Goal: Navigation & Orientation: Find specific page/section

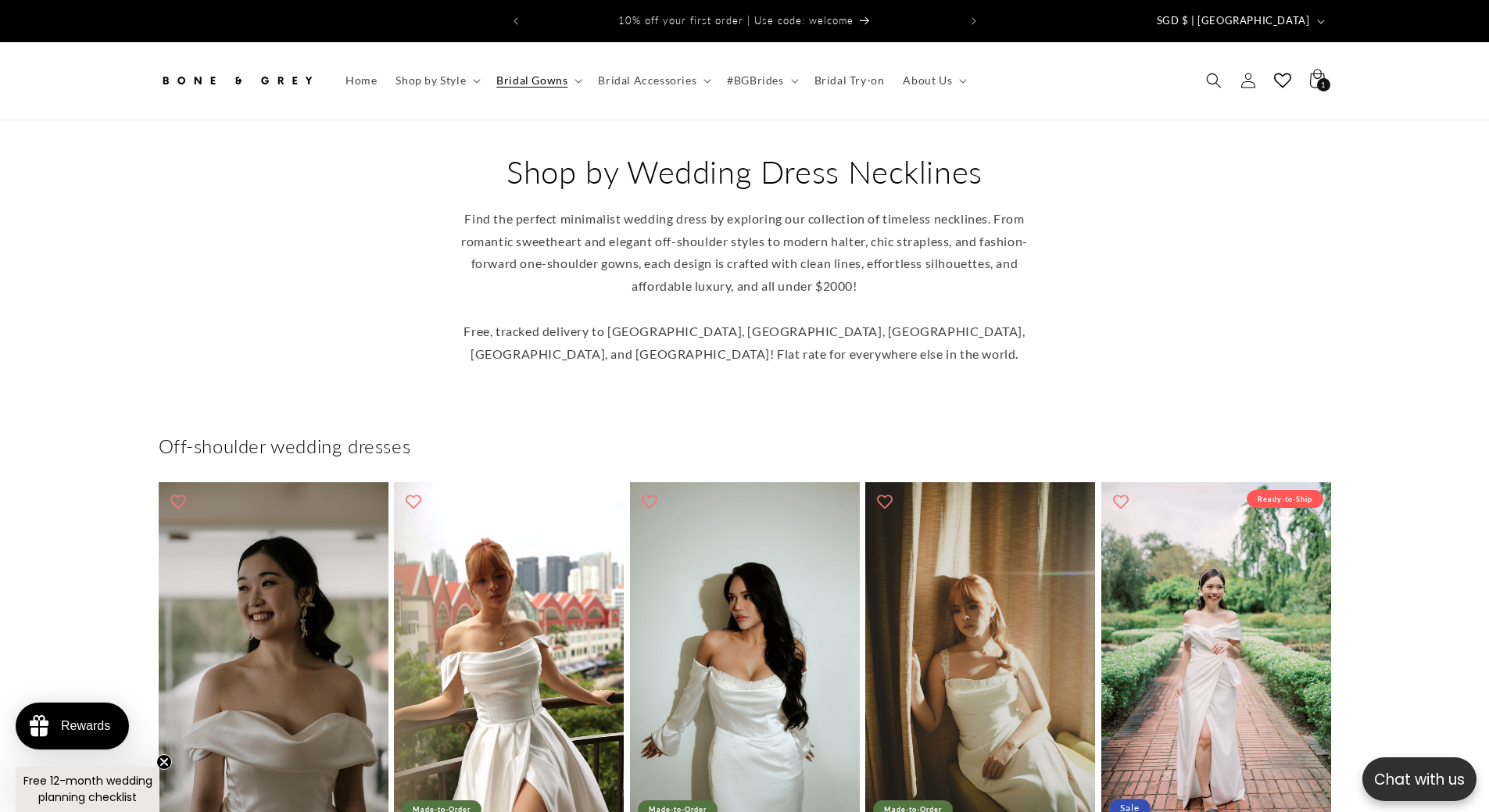
click at [286, 64] on img at bounding box center [237, 81] width 156 height 35
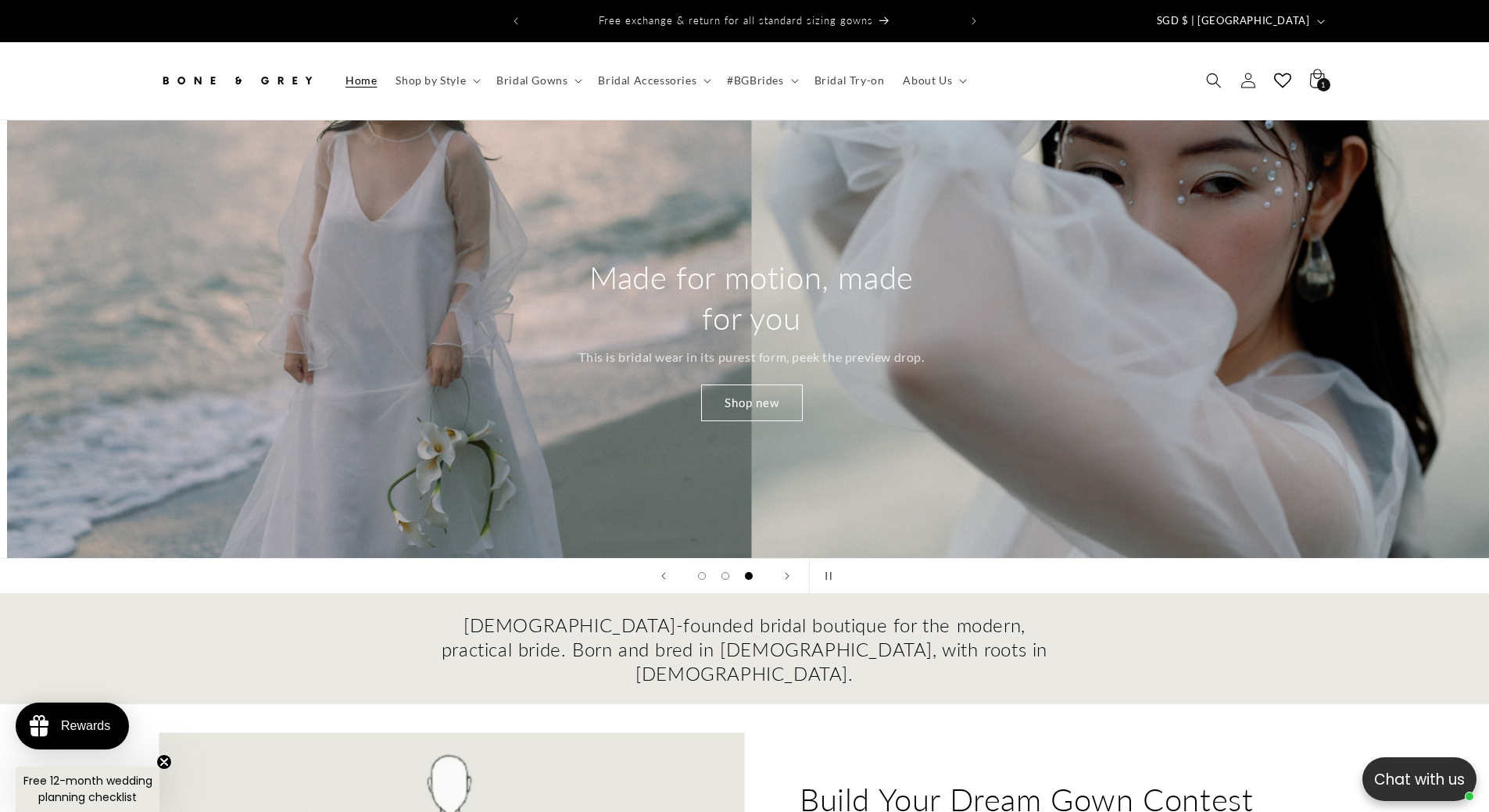
scroll to position [0, 2979]
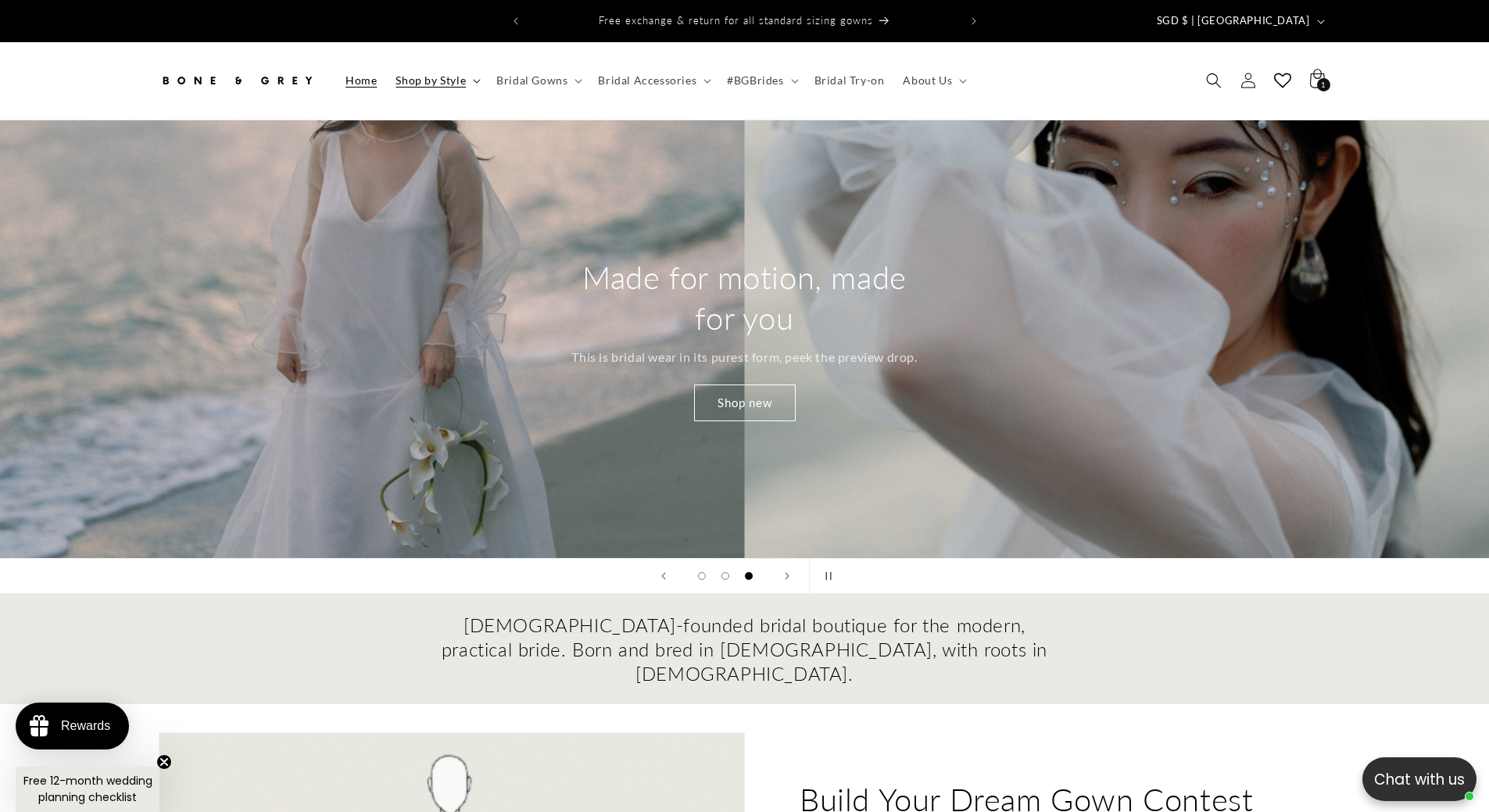
click at [433, 79] on summary "Shop by Style" at bounding box center [436, 81] width 101 height 33
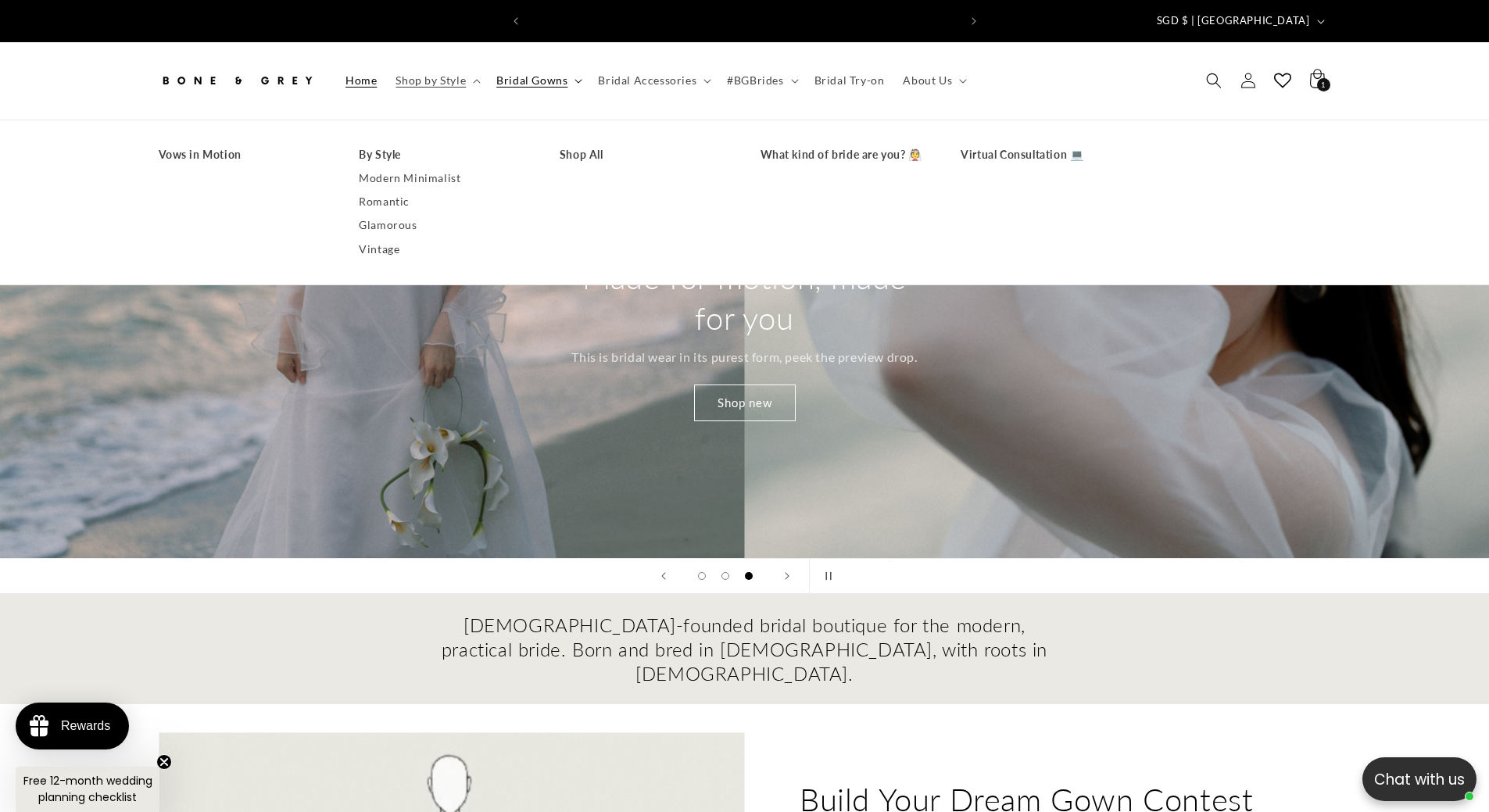
scroll to position [0, 860]
click at [512, 75] on summary "Bridal Gowns" at bounding box center [538, 81] width 102 height 33
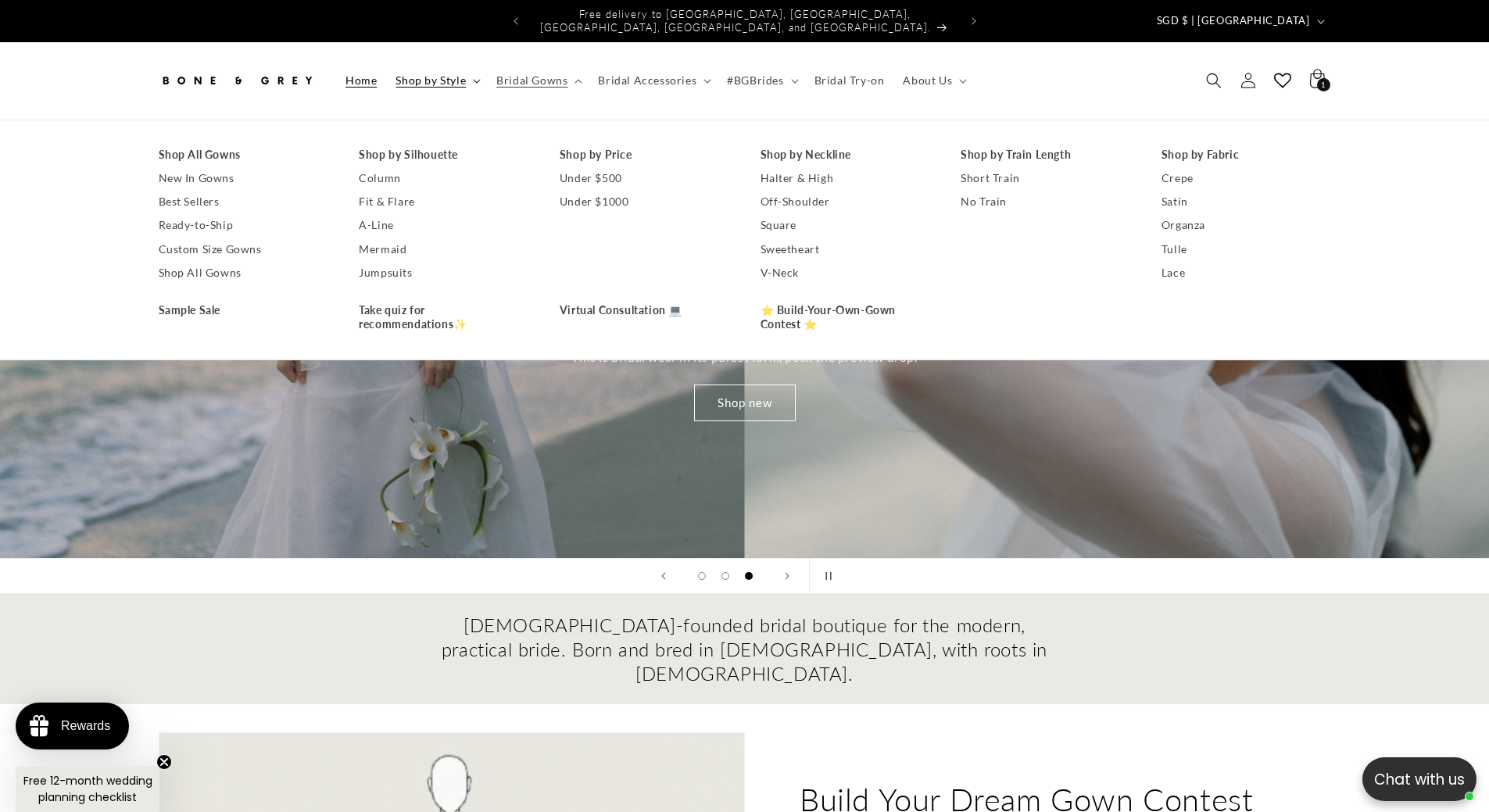
click at [422, 74] on span "Shop by Style" at bounding box center [430, 80] width 70 height 14
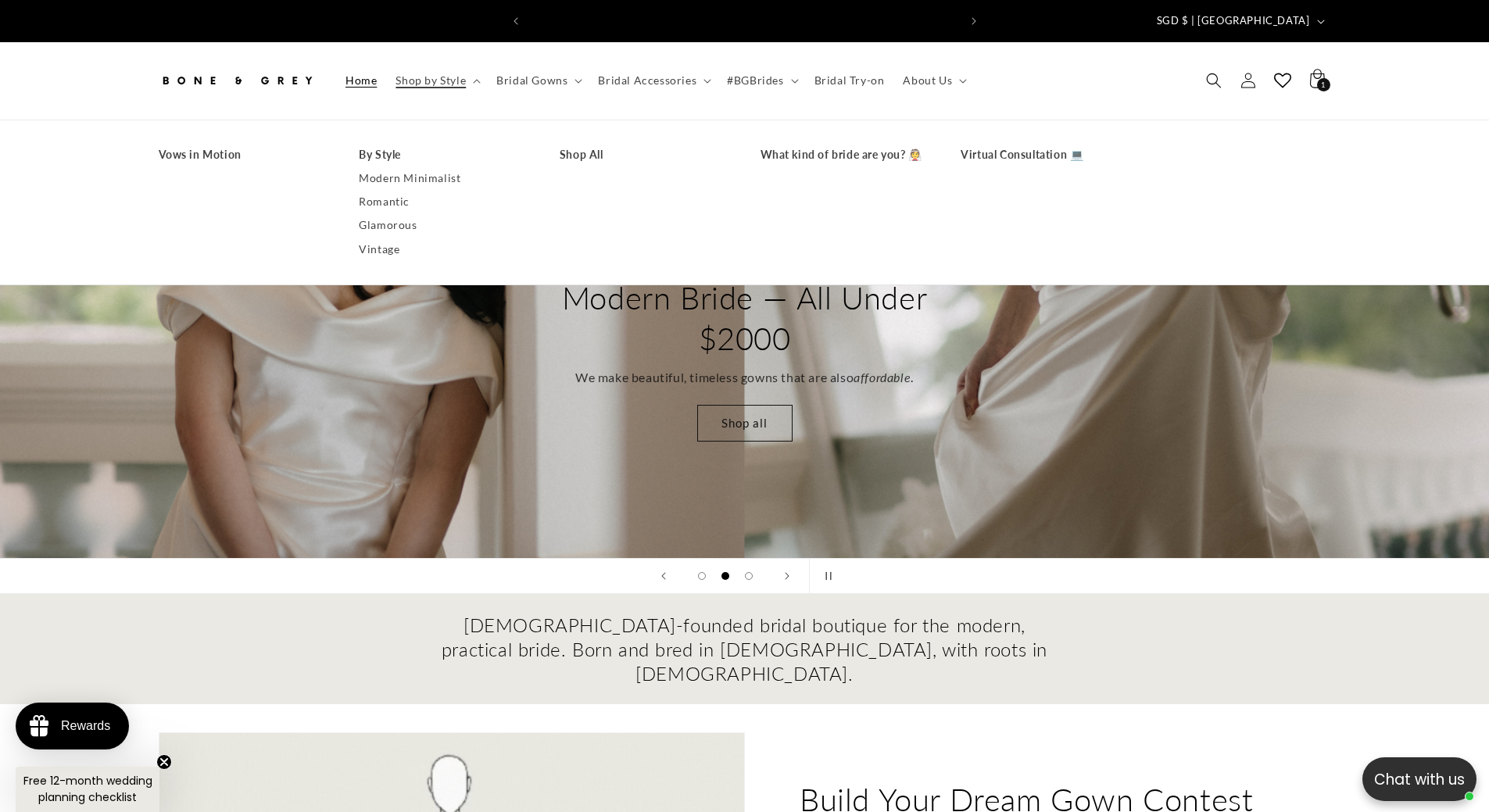
scroll to position [0, 0]
